Goal: Find specific page/section: Find specific page/section

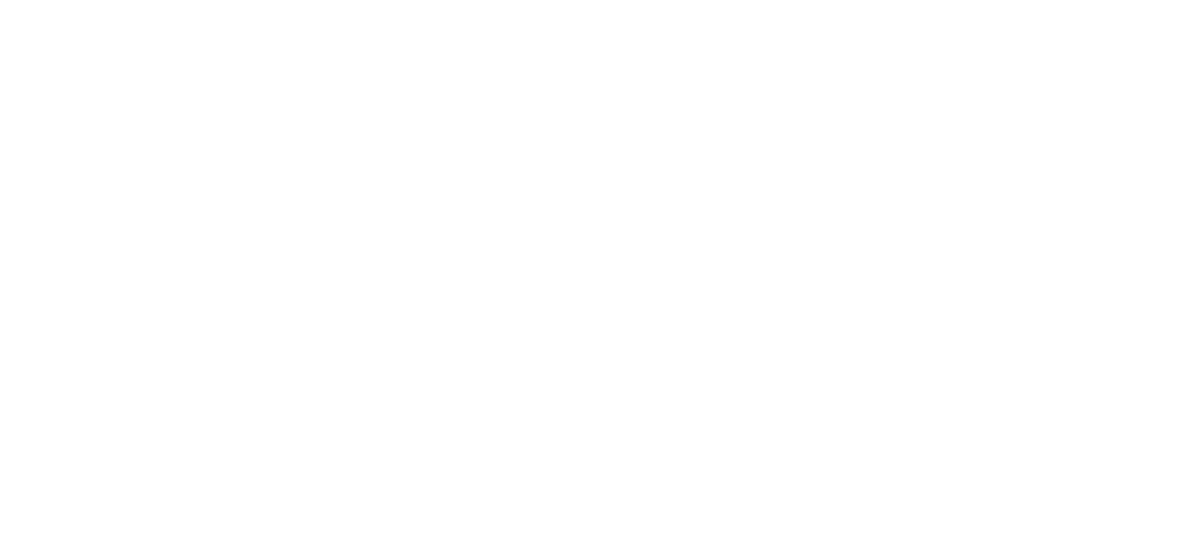
type input "machijure 1"
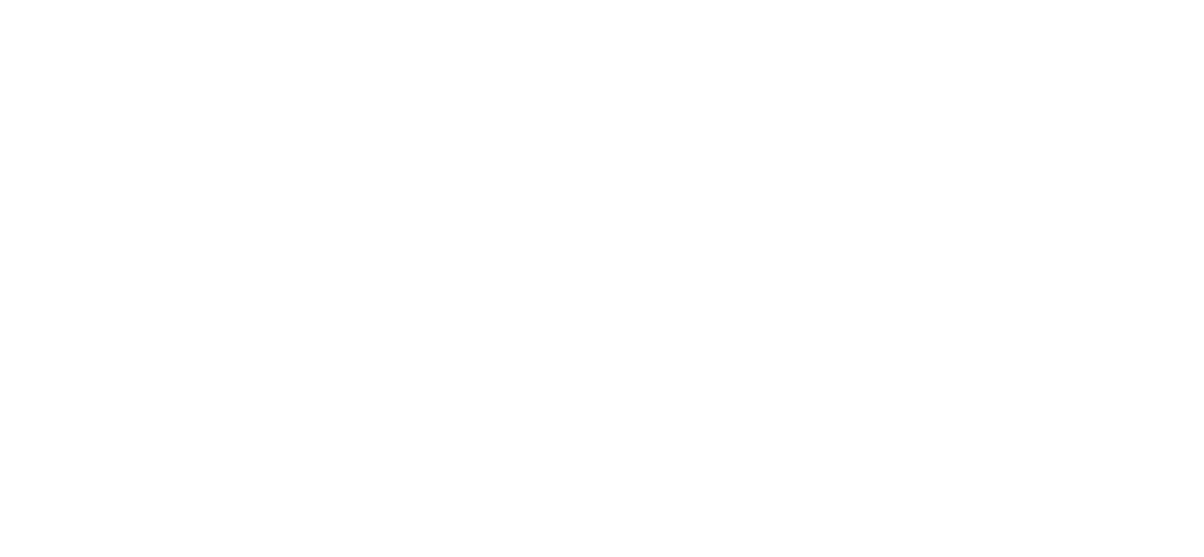
type input "machijure 2"
type input "machijure 4"
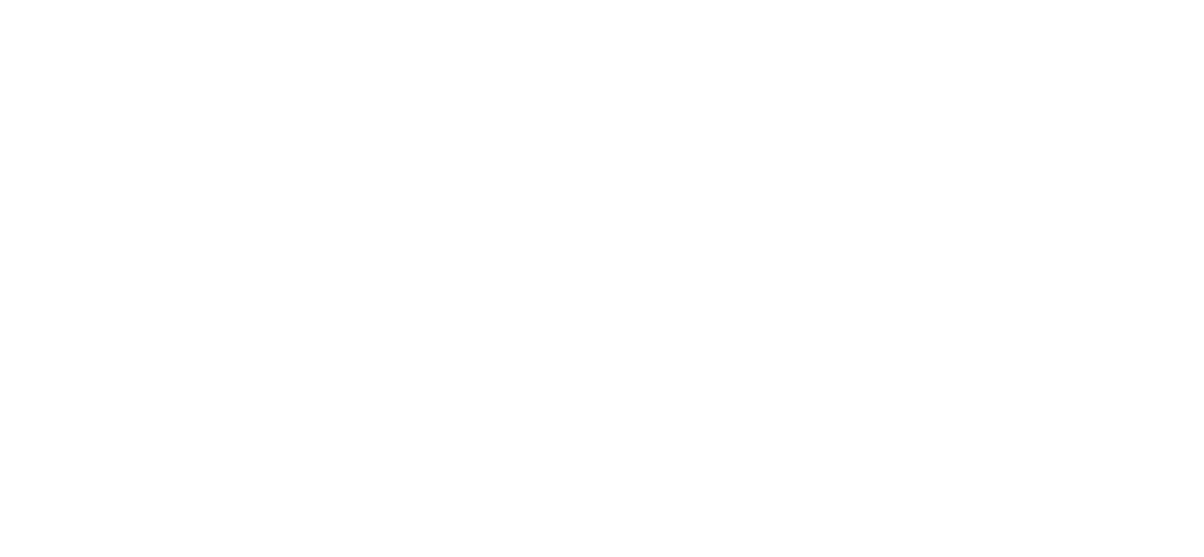
type input "machijure 5"
type input "MACHIJURE 6"
type input "MACHIJURE 7"
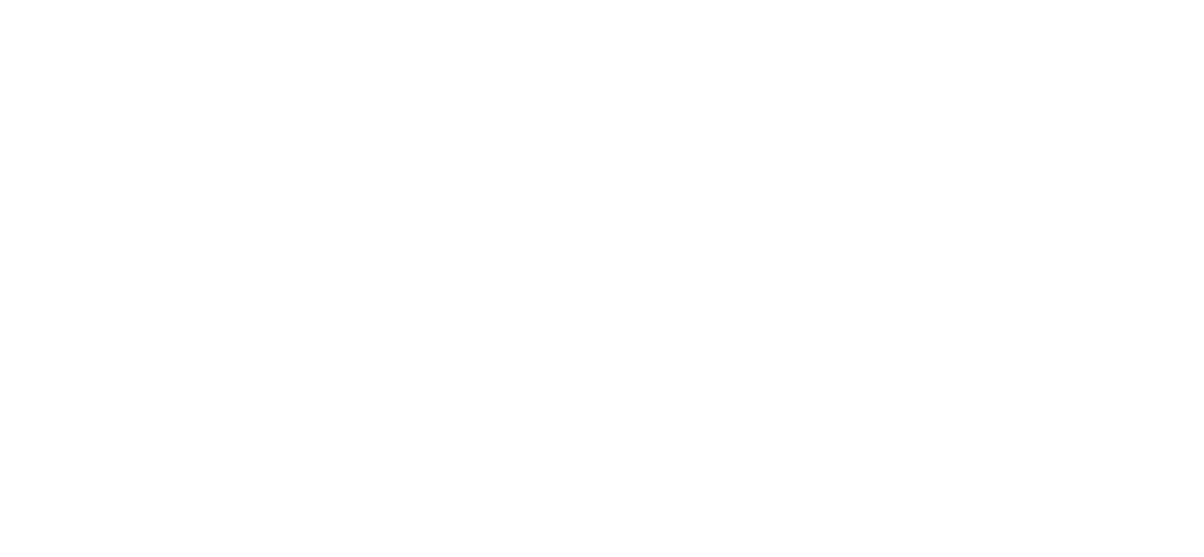
type input "MACHIJURE 8"
type input "machijure 9"
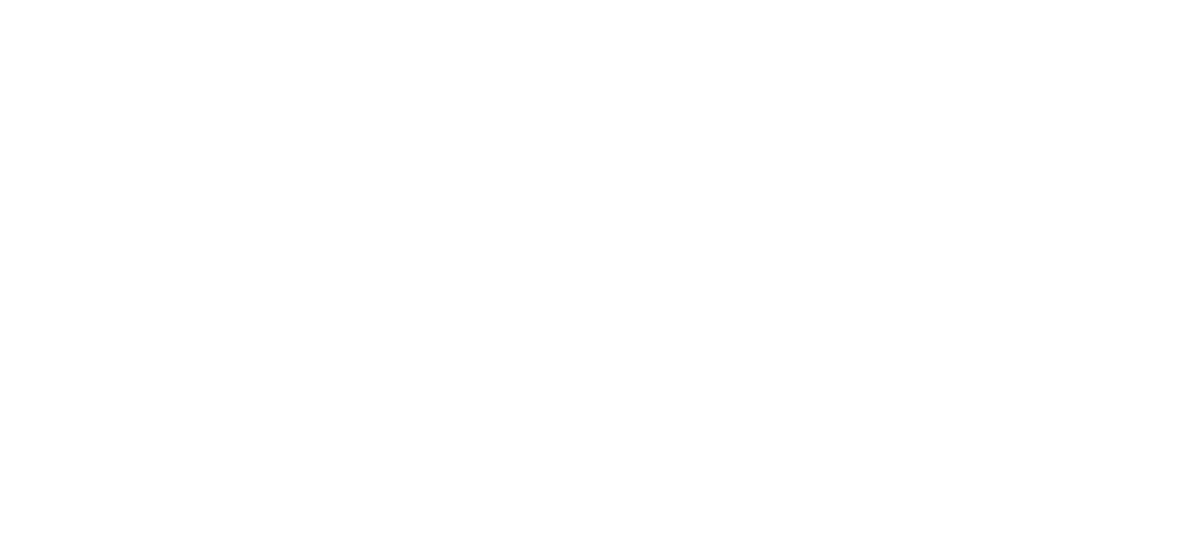
type input "mach"
type input "machijure 11"
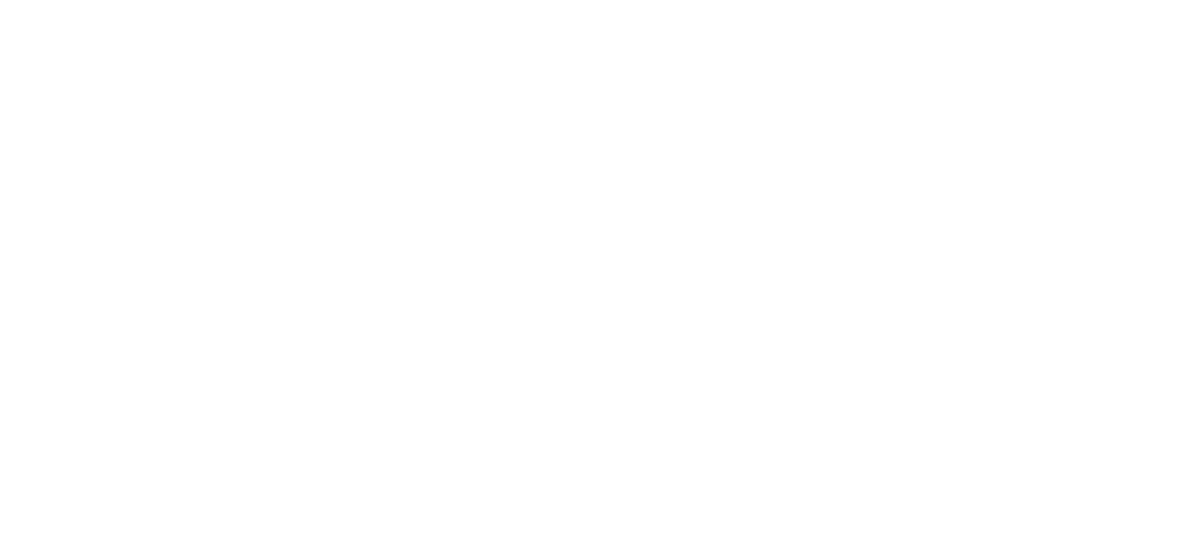
type input "machijure 13"
type input "machijure 14"
type input "machijure 16"
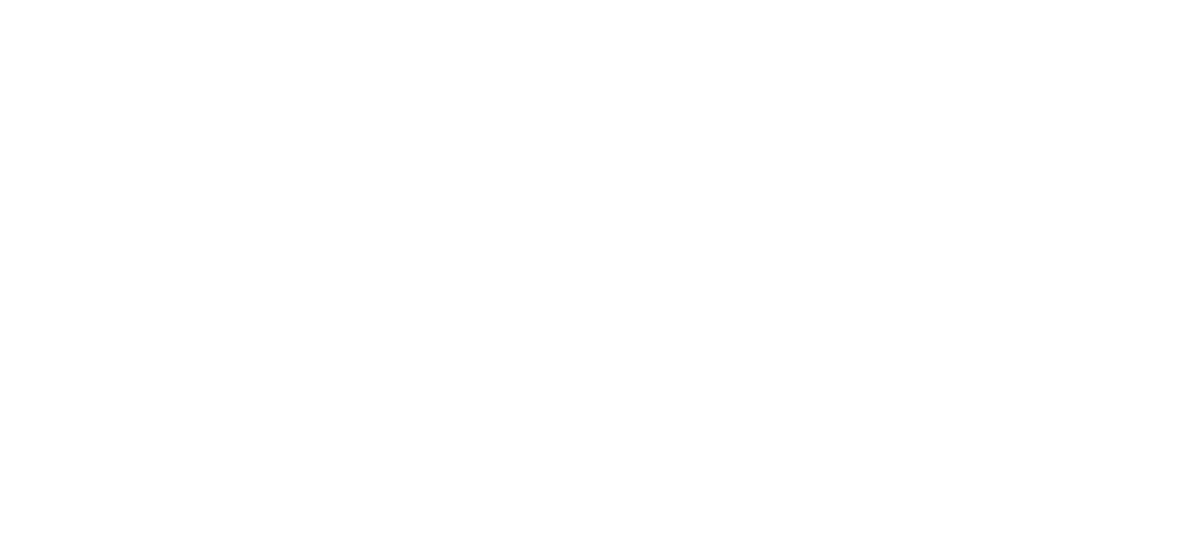
type input "MACHIJURE 17"
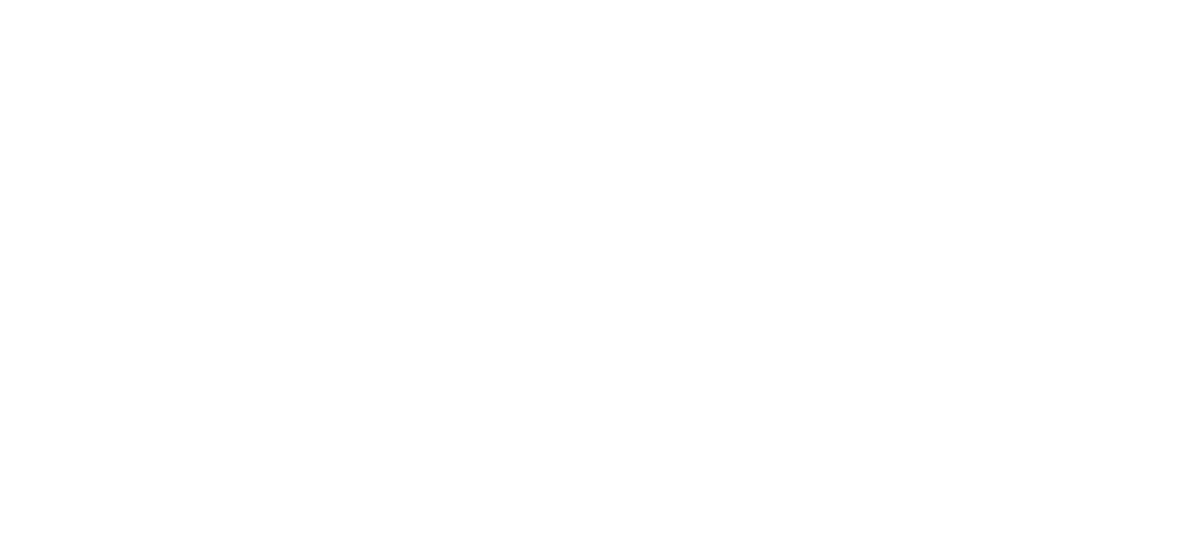
type input "machijure 18"
type input "machijure 19"
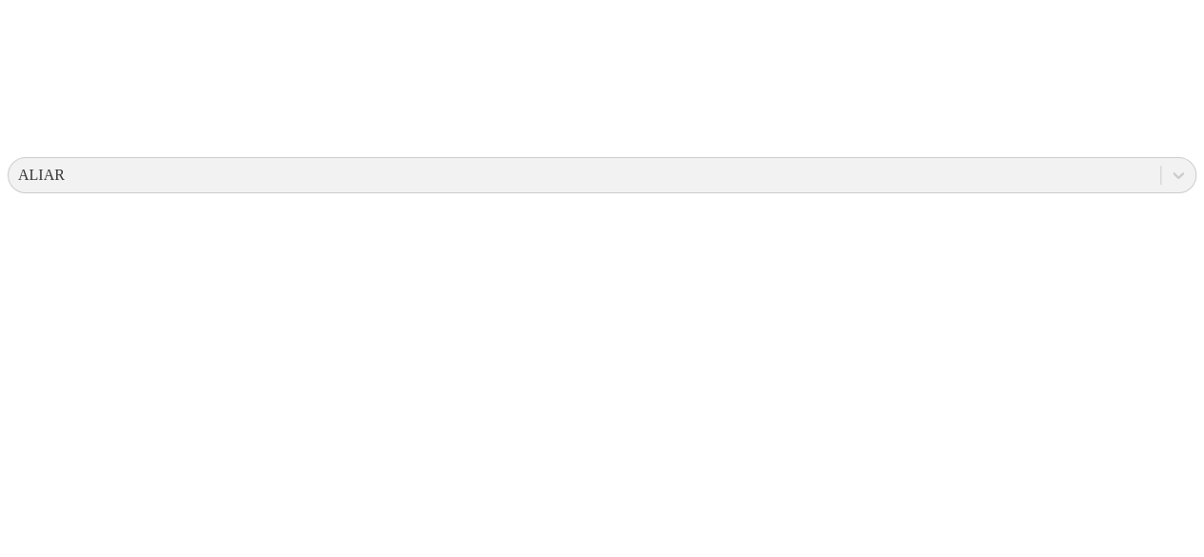
scroll to position [0, 0]
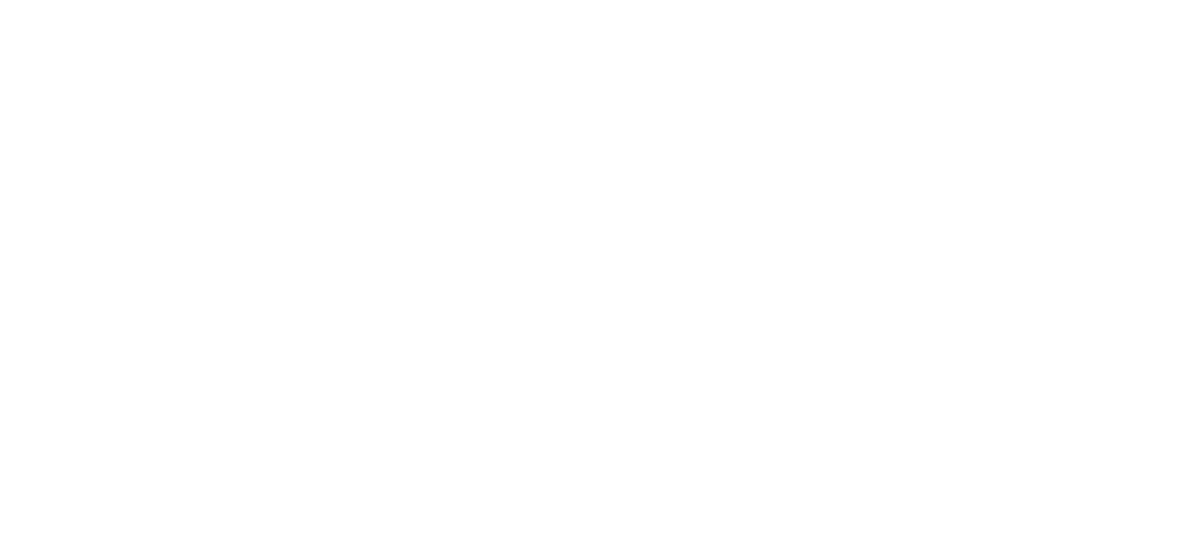
type input "tonina"
type input "gaban"
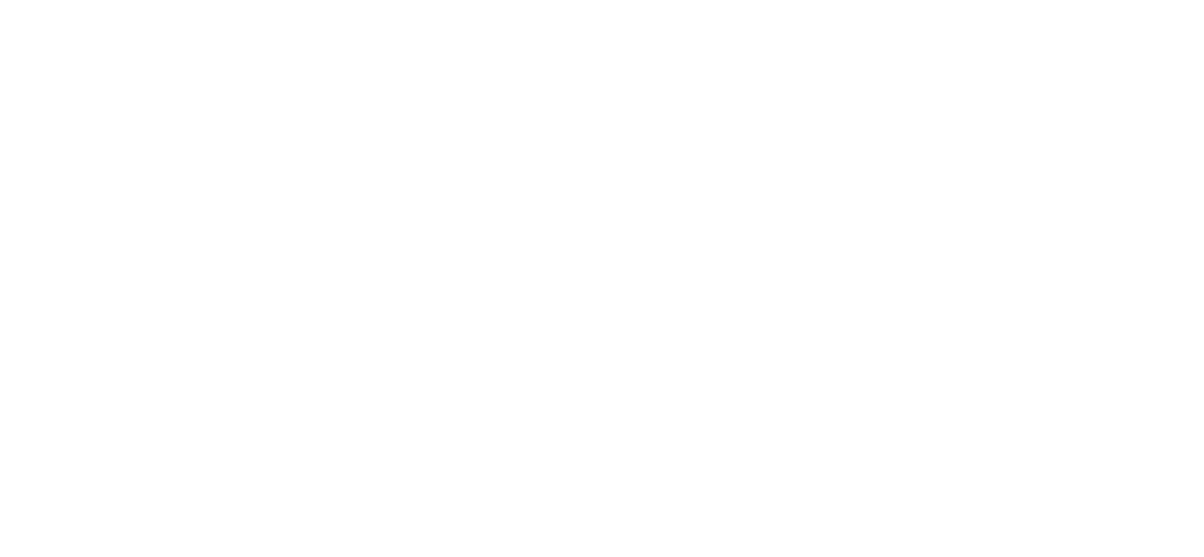
type input "curito"
type input "araguato"
